Goal: Task Accomplishment & Management: Complete application form

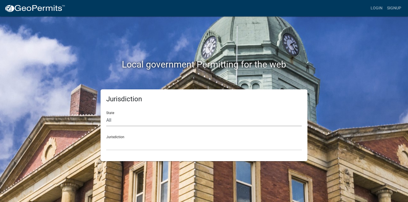
click at [111, 119] on select "All [US_STATE] [US_STATE] [US_STATE] [US_STATE] [US_STATE] [US_STATE] [US_STATE…" at bounding box center [204, 121] width 196 height 12
select select "[US_STATE]"
click at [106, 115] on select "All [US_STATE] [US_STATE] [US_STATE] [US_STATE] [US_STATE] [US_STATE] [US_STATE…" at bounding box center [204, 121] width 196 height 12
click at [120, 141] on select "[GEOGRAPHIC_DATA], [US_STATE] [GEOGRAPHIC_DATA], [US_STATE] [GEOGRAPHIC_DATA], …" at bounding box center [204, 145] width 196 height 12
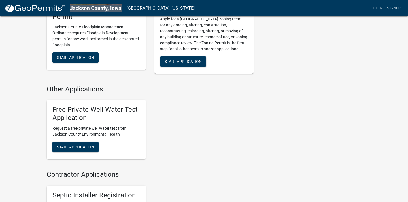
scroll to position [249, 0]
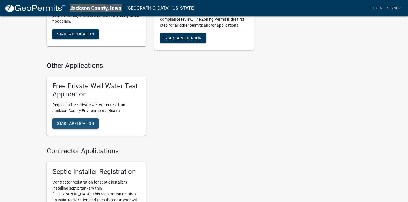
click at [71, 123] on span "Start Application" at bounding box center [75, 123] width 37 height 5
